Goal: Information Seeking & Learning: Find contact information

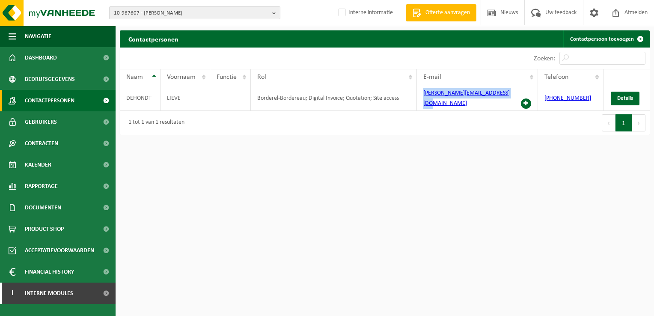
click at [275, 12] on b "button" at bounding box center [276, 13] width 8 height 12
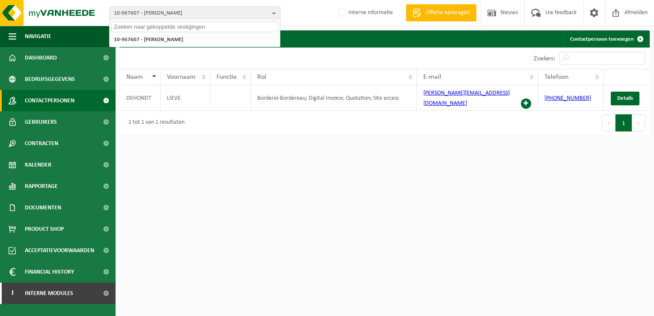
click at [149, 25] on input "text" at bounding box center [194, 26] width 167 height 11
paste input "10-937969"
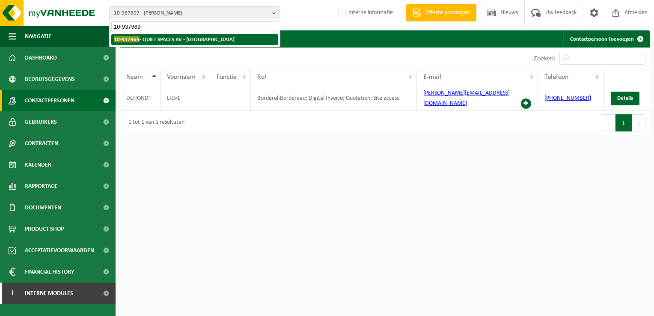
type input "10-937969"
click at [137, 37] on span "10-937969" at bounding box center [127, 39] width 26 height 6
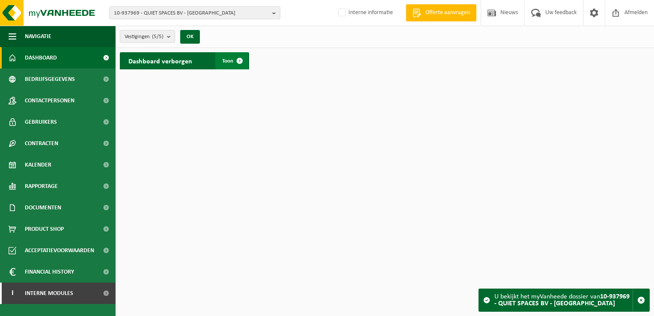
drag, startPoint x: 239, startPoint y: 61, endPoint x: 226, endPoint y: 63, distance: 13.4
click at [239, 61] on span at bounding box center [239, 60] width 17 height 17
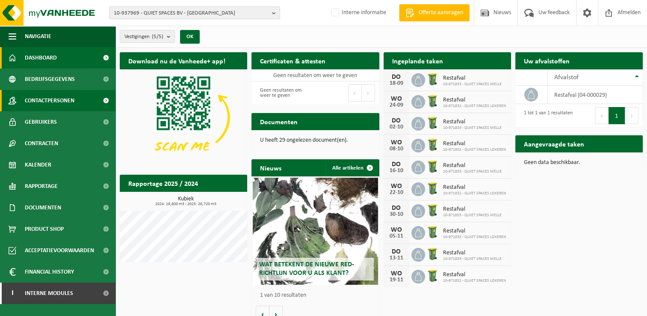
click at [77, 99] on link "Contactpersonen" at bounding box center [58, 100] width 116 height 21
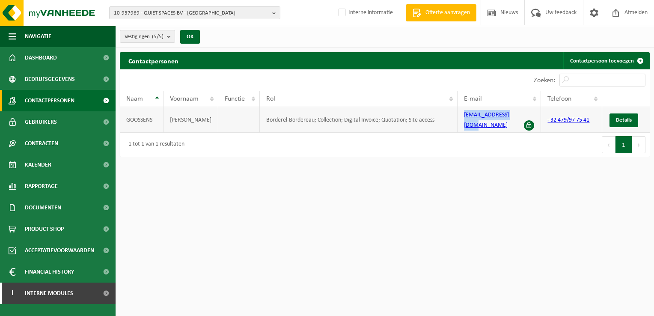
drag, startPoint x: 459, startPoint y: 117, endPoint x: 522, endPoint y: 122, distance: 63.5
click at [522, 122] on td "info@quietspaces.be" at bounding box center [499, 120] width 84 height 26
copy link "info@quietspaces.be"
click at [272, 13] on b "button" at bounding box center [276, 13] width 8 height 12
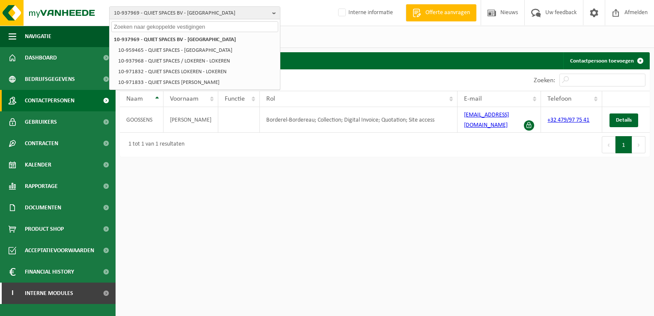
click at [180, 27] on input "text" at bounding box center [194, 26] width 167 height 11
paste input "10-884418"
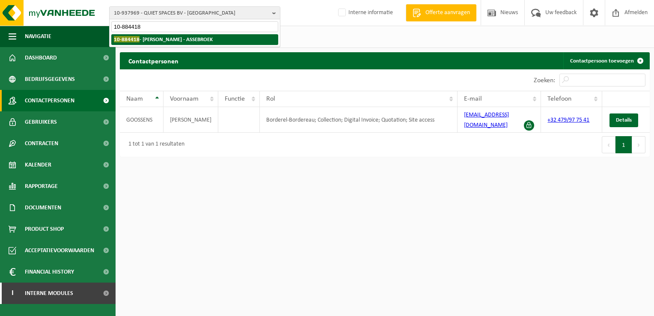
type input "10-884418"
click at [172, 39] on strong "10-884418 - JOEKAR - ASSEBROEK" at bounding box center [163, 39] width 99 height 6
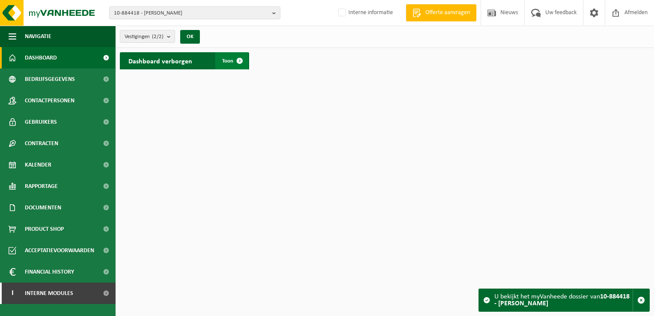
click at [240, 56] on span at bounding box center [239, 60] width 17 height 17
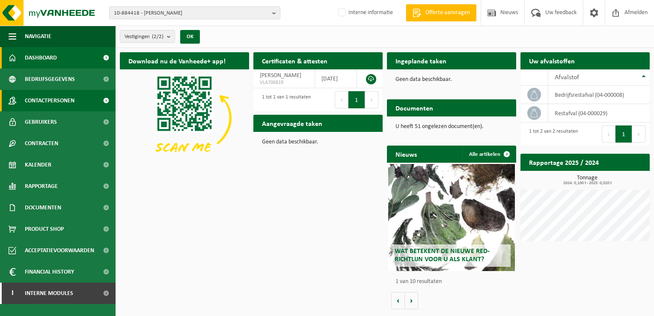
click at [76, 102] on link "Contactpersonen" at bounding box center [58, 100] width 116 height 21
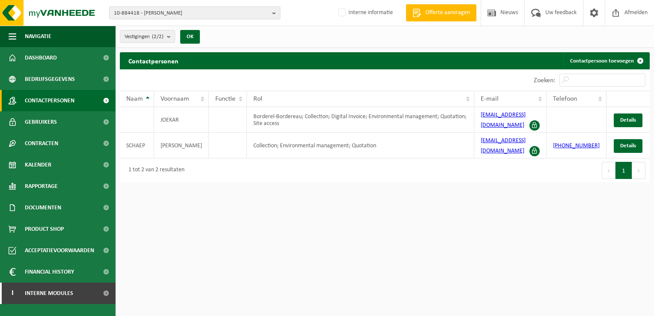
click at [275, 15] on b "button" at bounding box center [276, 13] width 8 height 12
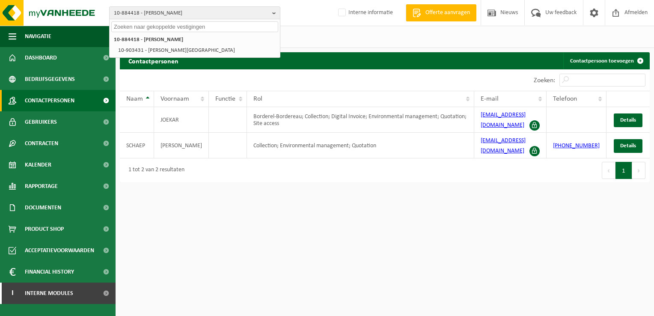
click at [168, 28] on input "text" at bounding box center [194, 26] width 167 height 11
paste input "10-751436"
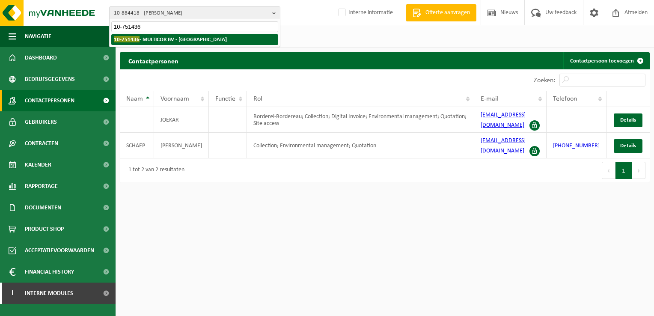
type input "10-751436"
click at [156, 39] on strong "10-751436 - MULTICOR BV - KERKHOVE" at bounding box center [170, 39] width 113 height 6
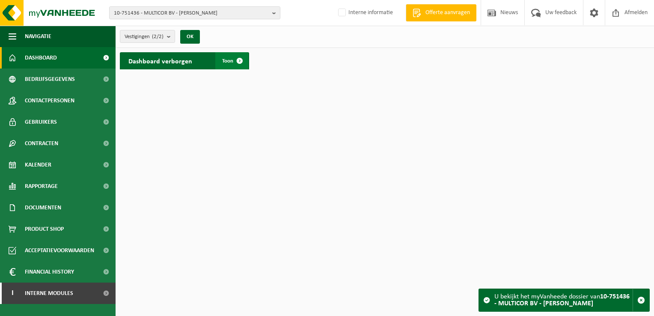
click at [237, 60] on span at bounding box center [239, 60] width 17 height 17
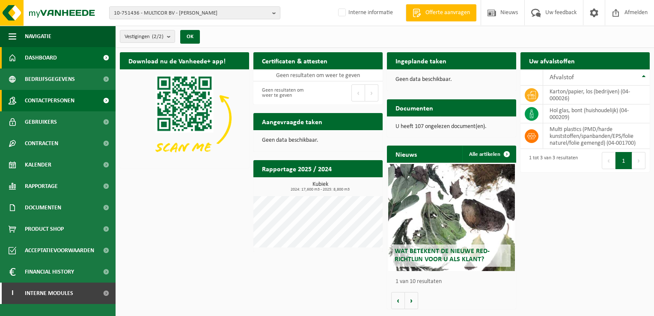
click at [98, 105] on span at bounding box center [105, 100] width 19 height 21
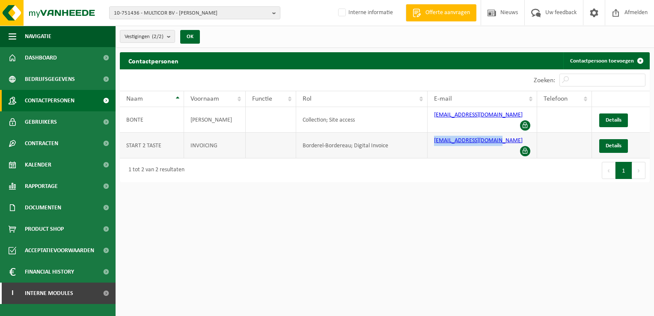
drag, startPoint x: 429, startPoint y: 136, endPoint x: 493, endPoint y: 134, distance: 63.8
click at [493, 134] on td "[EMAIL_ADDRESS][DOMAIN_NAME]" at bounding box center [481, 146] width 109 height 26
copy link "[EMAIL_ADDRESS][DOMAIN_NAME]"
drag, startPoint x: 431, startPoint y: 122, endPoint x: 483, endPoint y: 116, distance: 52.1
click at [483, 116] on td "[EMAIL_ADDRESS][DOMAIN_NAME]" at bounding box center [481, 120] width 109 height 26
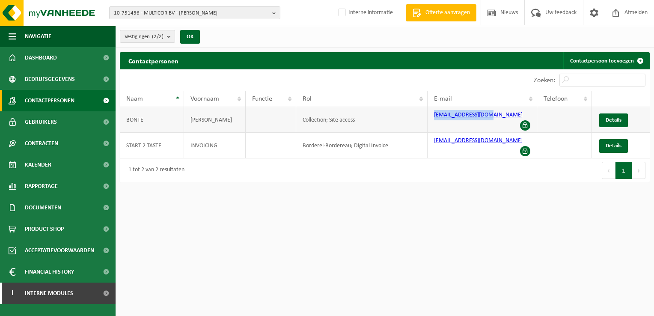
copy link "[EMAIL_ADDRESS][DOMAIN_NAME]"
